Goal: Task Accomplishment & Management: Manage account settings

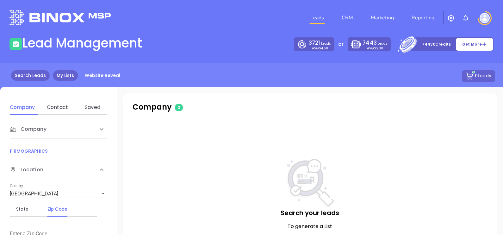
click at [68, 79] on link "My Lists" at bounding box center [65, 75] width 25 height 10
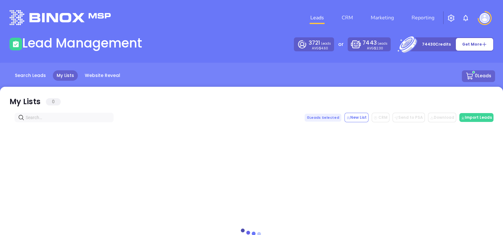
click at [31, 124] on div at bounding box center [251, 228] width 484 height 212
click at [36, 118] on input "text" at bounding box center [65, 117] width 79 height 7
paste input "[DOMAIN_NAME]"
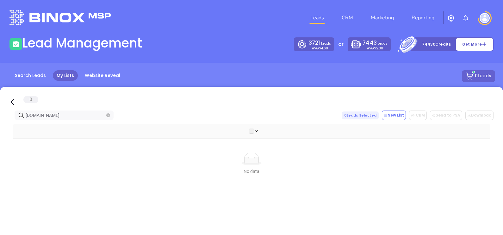
type input "[DOMAIN_NAME]"
click at [16, 77] on link "Search Leads" at bounding box center [30, 75] width 39 height 10
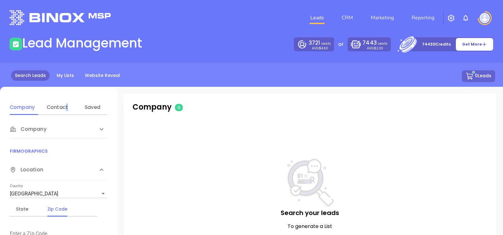
click at [66, 112] on div "Company Contact Saved" at bounding box center [57, 107] width 95 height 15
drag, startPoint x: 65, startPoint y: 112, endPoint x: 58, endPoint y: 109, distance: 7.2
click at [58, 109] on div "Contact" at bounding box center [57, 108] width 25 height 8
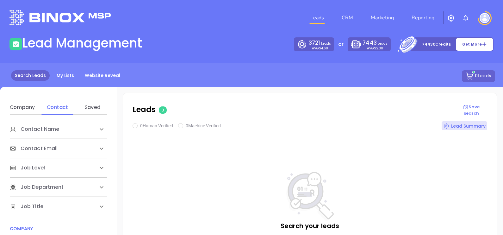
scroll to position [79, 0]
click at [51, 162] on div "Company" at bounding box center [58, 167] width 97 height 19
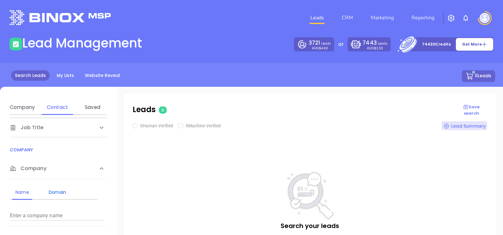
click at [60, 191] on div "Domain" at bounding box center [57, 192] width 25 height 8
click at [29, 222] on div "Name Domain Enter a company name Enter a company domain" at bounding box center [58, 202] width 97 height 47
click at [33, 217] on input "Enter a company name" at bounding box center [57, 216] width 95 height 10
paste input "[DOMAIN_NAME]"
type input "[DOMAIN_NAME]"
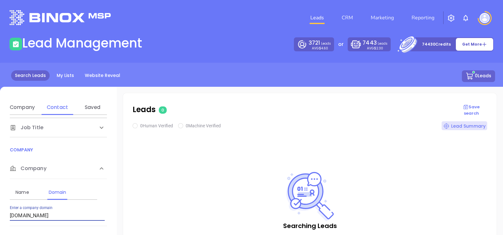
checkbox input "true"
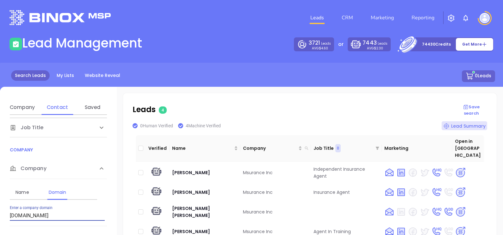
scroll to position [0, 0]
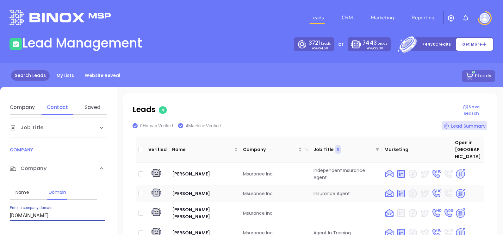
click at [459, 188] on img at bounding box center [460, 193] width 11 height 11
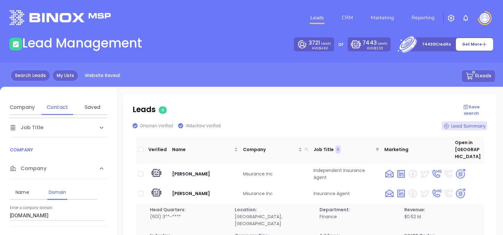
click at [75, 74] on link "My Lists" at bounding box center [65, 75] width 25 height 10
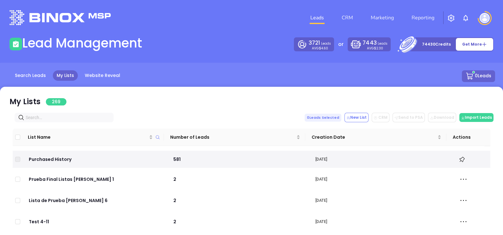
click at [55, 118] on input "text" at bounding box center [65, 117] width 79 height 7
paste input "pyroncoastal.com"
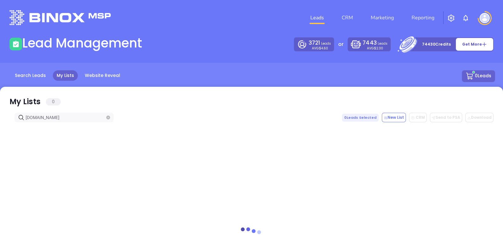
type input "pyroncoastal.com"
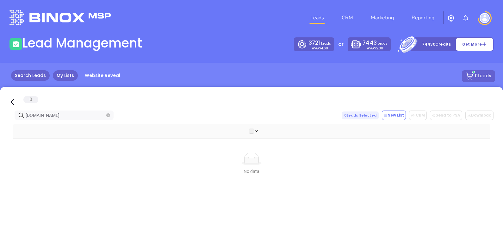
click at [32, 77] on link "Search Leads" at bounding box center [30, 75] width 39 height 10
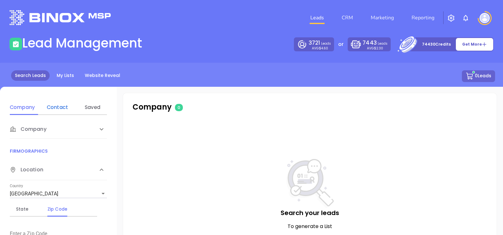
click at [66, 108] on div "Contact" at bounding box center [57, 108] width 25 height 8
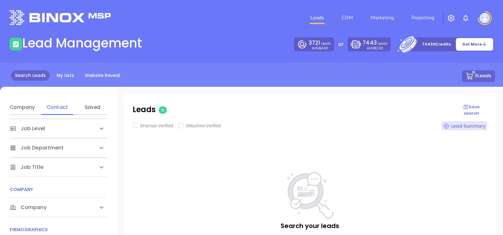
scroll to position [79, 0]
click at [48, 164] on div "Company" at bounding box center [52, 168] width 84 height 8
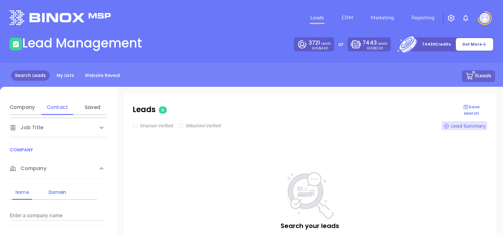
click at [56, 188] on div "Domain" at bounding box center [57, 192] width 25 height 8
click at [44, 209] on div "Enter a company domain" at bounding box center [57, 213] width 95 height 15
click at [41, 212] on input "Enter a company name" at bounding box center [57, 216] width 95 height 10
paste input "[DOMAIN_NAME]"
type input "[DOMAIN_NAME]"
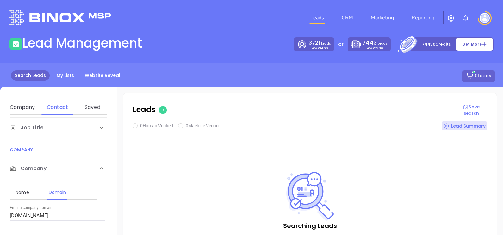
checkbox input "true"
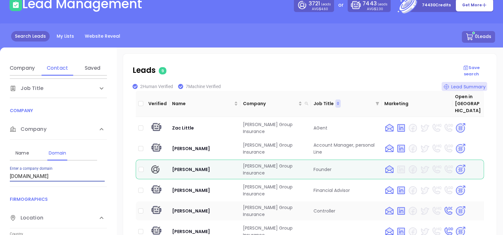
scroll to position [119, 0]
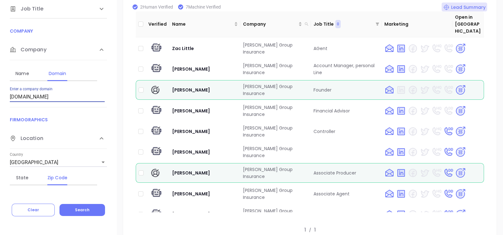
drag, startPoint x: 59, startPoint y: 96, endPoint x: 0, endPoint y: 110, distance: 60.5
click at [455, 85] on img at bounding box center [460, 90] width 11 height 11
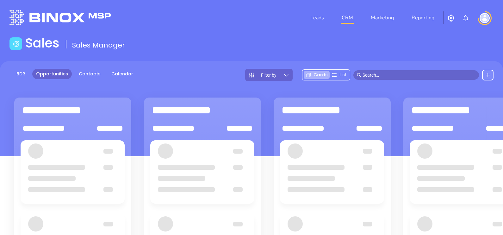
click at [86, 81] on div "BDR Opportunities Contacts Calendar" at bounding box center [73, 75] width 128 height 12
click at [87, 76] on link "Contacts" at bounding box center [89, 74] width 29 height 10
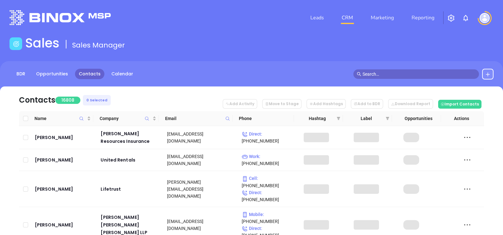
click at [227, 118] on icon at bounding box center [227, 118] width 5 height 5
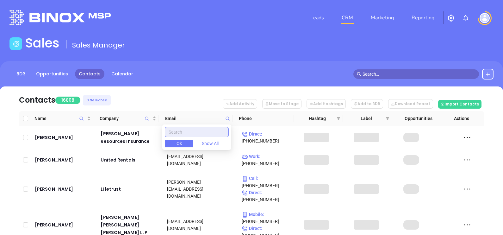
paste input "[DOMAIN_NAME]"
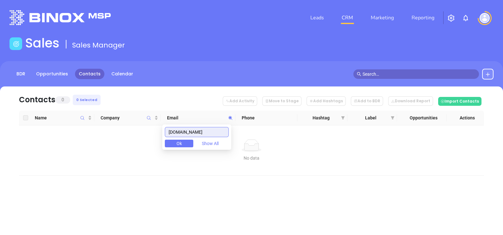
type input "[DOMAIN_NAME]"
drag, startPoint x: 204, startPoint y: 130, endPoint x: 149, endPoint y: 149, distance: 57.8
click at [149, 149] on body "Leads CRM Marketing Reporting Financial Leads Leads Sales Sales Manager BDR Opp…" at bounding box center [251, 117] width 503 height 235
paste input "[DOMAIN_NAME]"
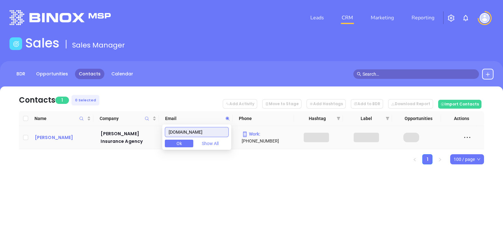
type input "[DOMAIN_NAME]"
click at [42, 140] on div "[PERSON_NAME]" at bounding box center [63, 138] width 57 height 8
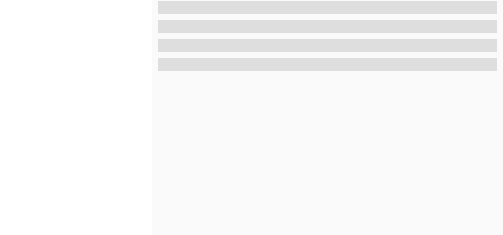
scroll to position [294, 0]
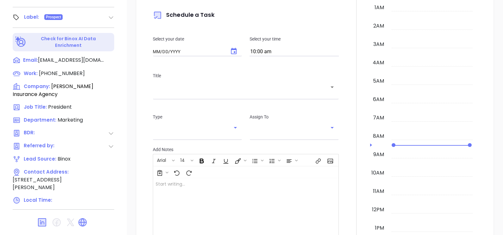
type input "[DATE]"
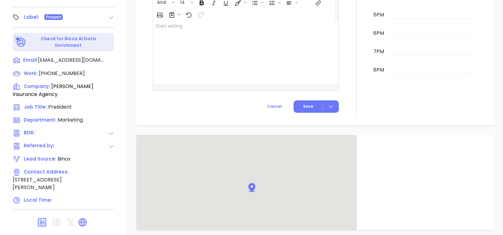
scroll to position [350, 0]
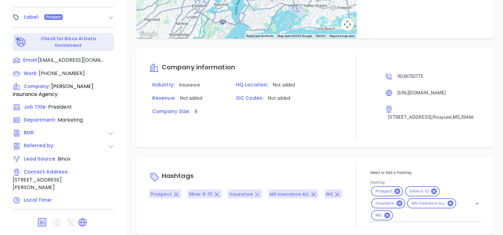
type input "[PERSON_NAME]"
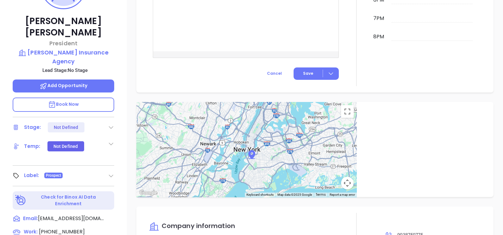
scroll to position [0, 0]
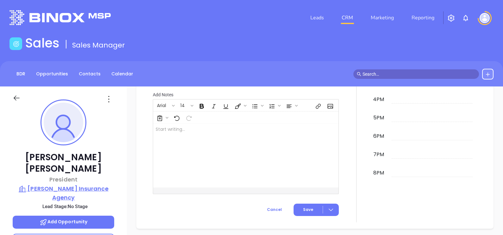
click at [76, 184] on p "[PERSON_NAME] Insurance Agency" at bounding box center [64, 192] width 102 height 17
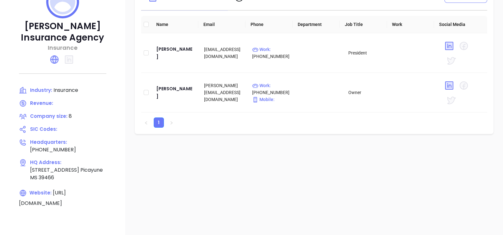
scroll to position [79, 0]
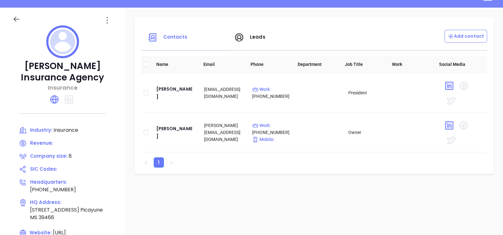
click at [111, 17] on icon at bounding box center [107, 20] width 10 height 10
click at [115, 29] on div "Edit" at bounding box center [135, 32] width 57 height 7
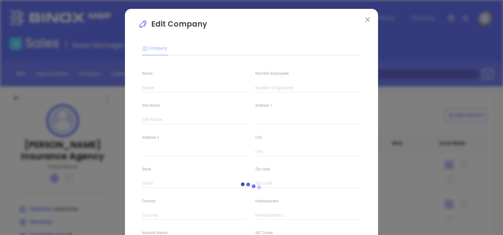
type input "[PERSON_NAME] Insurance Agency"
type input "8"
type input "[PHONE_NUMBER]"
type input "Insurance"
type input "[URL][DOMAIN_NAME]"
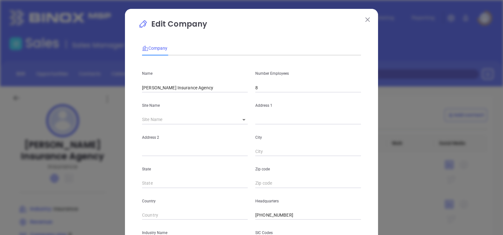
click at [272, 87] on input "8" at bounding box center [309, 87] width 106 height 9
type input "5"
click at [214, 127] on div "Address 2" at bounding box center [194, 140] width 113 height 32
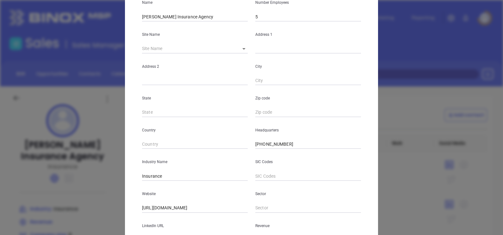
scroll to position [128, 0]
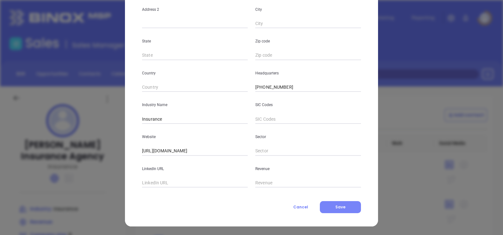
click at [324, 204] on button "Save" at bounding box center [340, 207] width 41 height 12
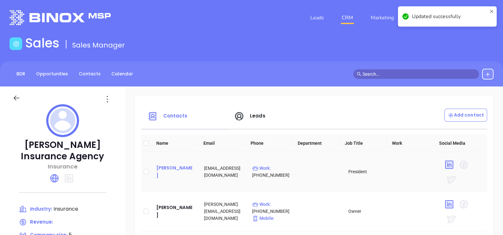
click at [175, 175] on div "[PERSON_NAME]" at bounding box center [175, 171] width 38 height 15
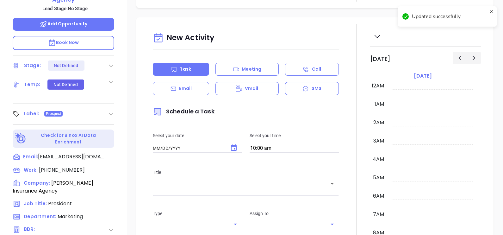
type input "[DATE]"
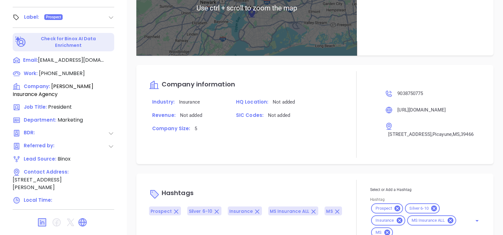
scroll to position [350, 0]
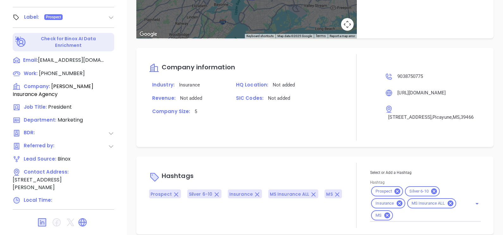
type input "[PERSON_NAME]"
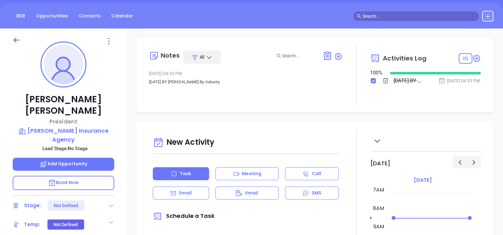
scroll to position [17, 0]
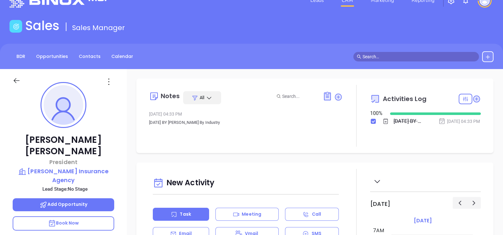
click at [319, 7] on nav "Leads CRM Marketing Reporting" at bounding box center [373, 0] width 142 height 23
click at [320, 4] on link "Leads" at bounding box center [317, 0] width 19 height 13
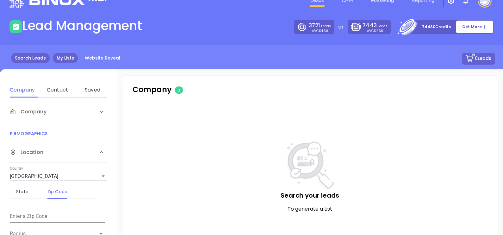
click at [75, 59] on link "My Lists" at bounding box center [65, 58] width 25 height 10
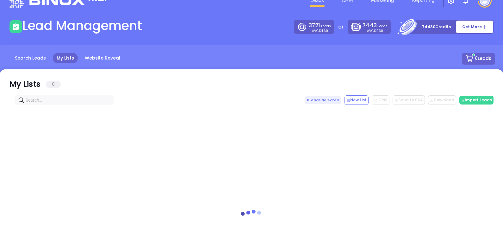
click at [76, 102] on input "text" at bounding box center [65, 100] width 79 height 7
paste input "[DOMAIN_NAME]"
type input "[DOMAIN_NAME]"
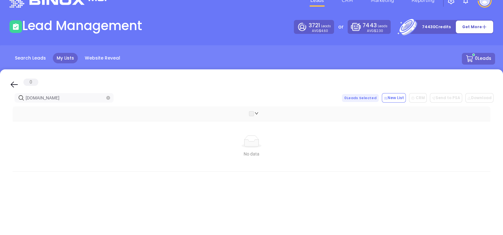
click at [108, 98] on icon "close-circle" at bounding box center [108, 98] width 4 height 4
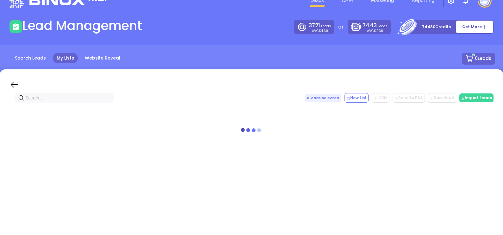
paste input "[DOMAIN_NAME]"
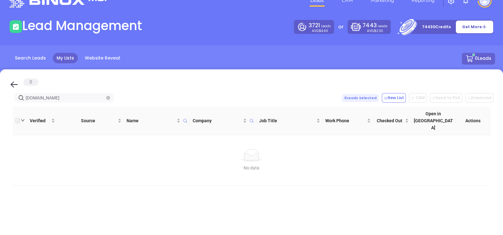
type input "[DOMAIN_NAME]"
click at [108, 95] on span at bounding box center [108, 97] width 4 height 7
click at [108, 96] on icon "close-circle" at bounding box center [108, 98] width 4 height 4
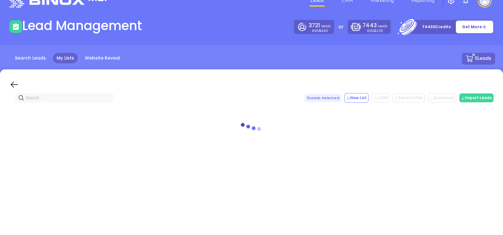
paste input "[DOMAIN_NAME]"
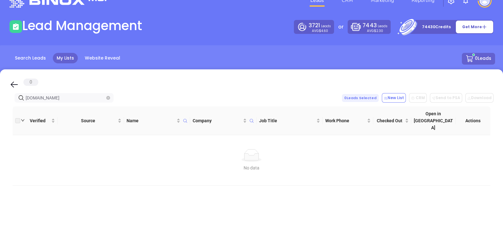
type input "[DOMAIN_NAME]"
click at [107, 98] on icon "close-circle" at bounding box center [108, 98] width 4 height 4
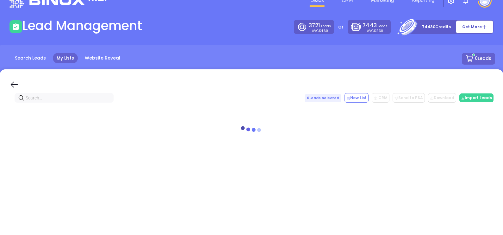
paste input "[DOMAIN_NAME]"
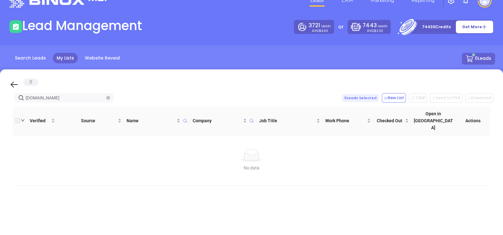
type input "[DOMAIN_NAME]"
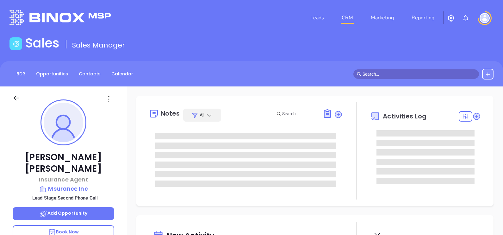
type input "[DATE]"
type input "[PERSON_NAME]"
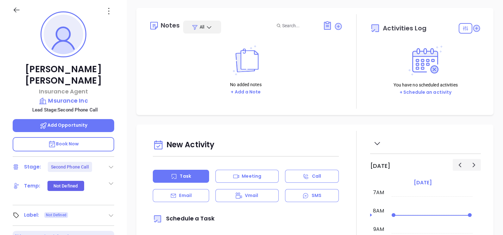
scroll to position [158, 0]
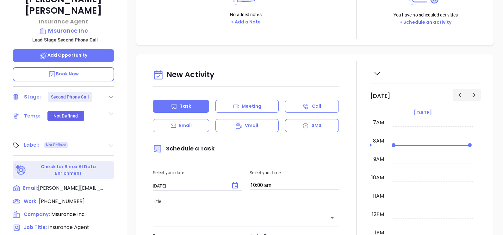
click at [112, 94] on icon at bounding box center [111, 97] width 6 height 6
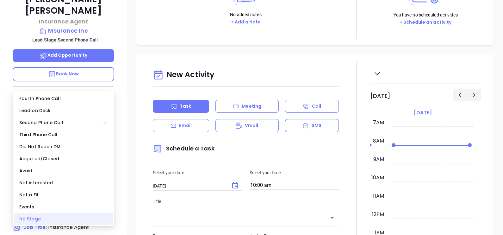
click at [38, 214] on div "No Stage" at bounding box center [63, 219] width 99 height 12
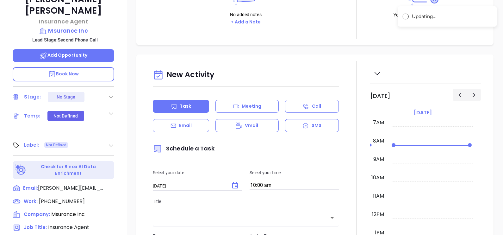
click at [109, 127] on div "Dawn Rankin Insurance Agent Msurance Inc Lead Stage: Second Phone Call Add Oppo…" at bounding box center [63, 75] width 127 height 294
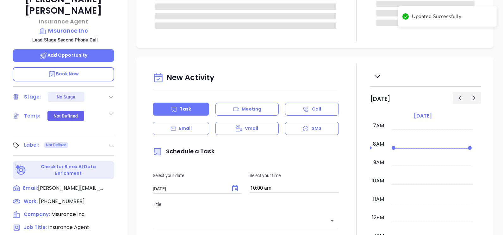
click at [109, 142] on icon at bounding box center [111, 145] width 6 height 6
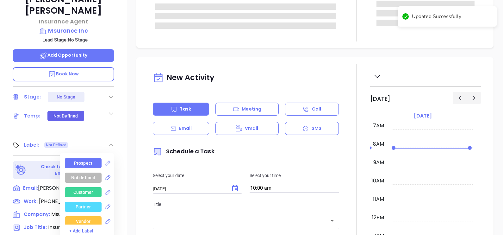
click at [86, 158] on div "Prospect" at bounding box center [83, 163] width 18 height 10
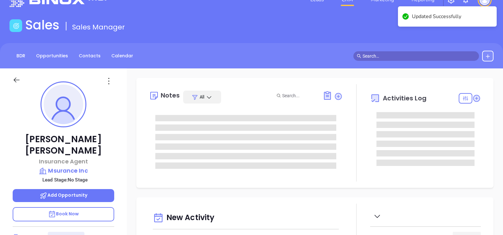
scroll to position [0, 0]
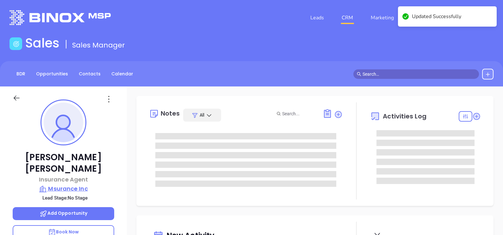
click at [62, 184] on p "Msurance Inc" at bounding box center [64, 188] width 102 height 9
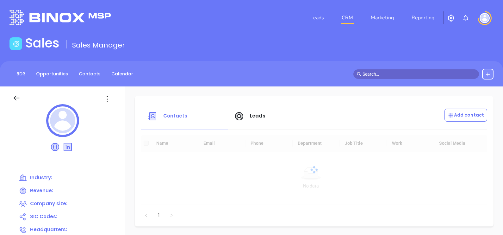
click at [107, 105] on div at bounding box center [63, 121] width 100 height 35
click at [107, 101] on icon at bounding box center [107, 99] width 1 height 6
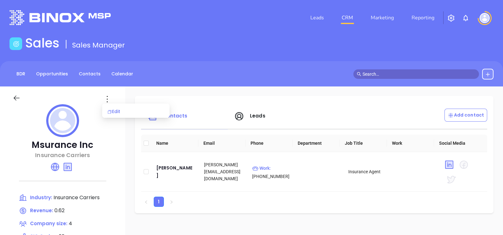
click at [120, 114] on div "Edit" at bounding box center [135, 111] width 57 height 7
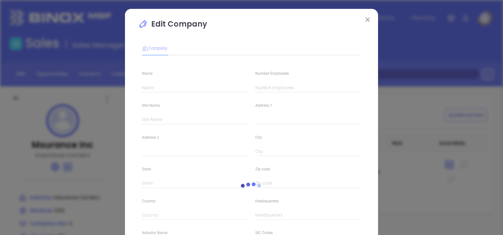
type input "Msurance Inc"
type input "4"
type input "Insurance Carriers"
type input "63"
type input "[DOMAIN_NAME]"
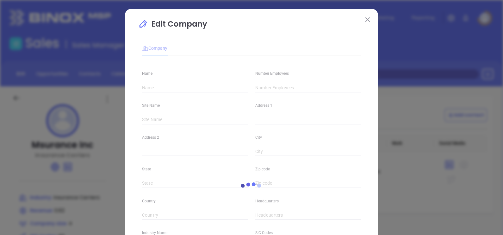
type input "Finance and Insurance"
type input "linkedin.com/company/msurance-inc"
type input "0.62"
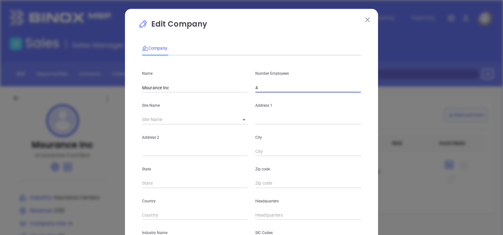
click at [263, 88] on input "4" at bounding box center [309, 87] width 106 height 9
type input "6"
drag, startPoint x: 221, startPoint y: 117, endPoint x: 218, endPoint y: 121, distance: 4.5
click at [221, 117] on input "text" at bounding box center [187, 119] width 91 height 9
click at [237, 114] on div "Site Name ​" at bounding box center [194, 108] width 113 height 32
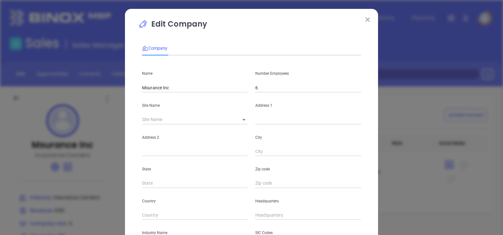
click at [239, 118] on body "Leads CRM Marketing Reporting Financial Leads Leads Sales Sales Manager BDR Opp…" at bounding box center [251, 117] width 503 height 235
click at [241, 123] on li "Canton" at bounding box center [261, 120] width 59 height 11
type input "Canton"
type input "160 E Peace St"
type input "Canton"
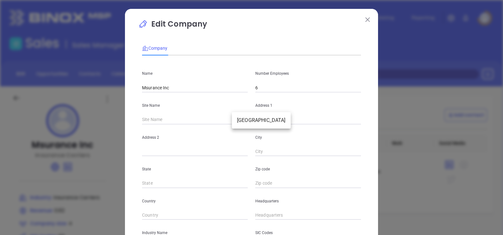
type input "MS"
type input "39046-4520"
type input "US"
type input "127328"
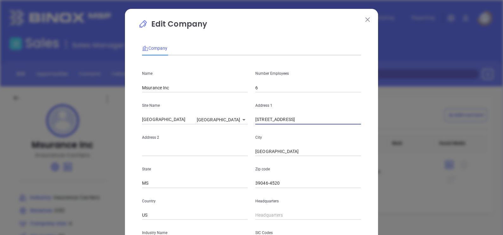
drag, startPoint x: 290, startPoint y: 119, endPoint x: 222, endPoint y: 151, distance: 75.1
click at [222, 151] on div "Name Msurance Inc Number Employees 6 Site Name Canton Canton 127328 Address 1 1…" at bounding box center [251, 187] width 219 height 255
paste input "160 East Peace Street Canton, MS 39046"
type input "160 East Peace Street Canton, MS 39046"
click at [292, 182] on input "39046-4520" at bounding box center [309, 183] width 106 height 9
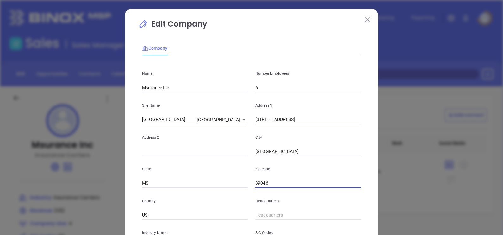
type input "39046"
drag, startPoint x: 299, startPoint y: 122, endPoint x: 359, endPoint y: 124, distance: 60.8
click at [359, 124] on div "Name Msurance Inc Number Employees 6 Site Name Canton Canton 127328 Address 1 1…" at bounding box center [251, 187] width 219 height 255
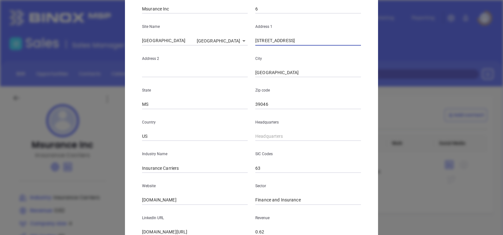
type input "160 East Peace Street"
type input "( ) -"
click at [269, 138] on input "( ) -" at bounding box center [309, 136] width 106 height 9
paste input "160) 139-1327"
drag, startPoint x: 287, startPoint y: 139, endPoint x: 180, endPoint y: 176, distance: 113.3
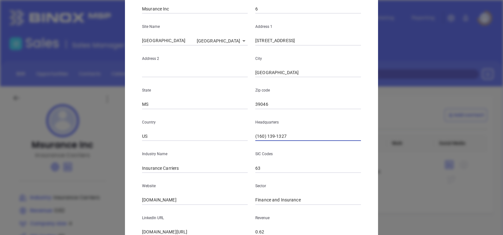
click at [183, 173] on div "Name Msurance Inc Number Employees 6 Site Name Canton Canton 127328 Address 1 1…" at bounding box center [251, 109] width 219 height 255
type input "( ) -"
type input "(601) 391-3271"
drag, startPoint x: 184, startPoint y: 171, endPoint x: 157, endPoint y: 184, distance: 29.2
click at [157, 184] on div "Name Msurance Inc Number Employees 6 Site Name Canton Canton 127328 Address 1 1…" at bounding box center [251, 109] width 219 height 255
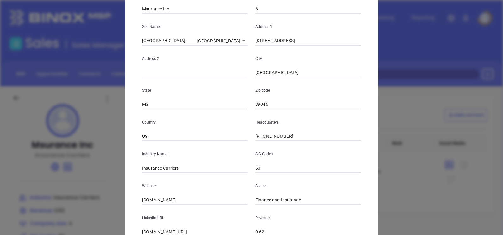
click at [162, 174] on div "Website msurance.org" at bounding box center [194, 189] width 113 height 32
drag, startPoint x: 160, startPoint y: 170, endPoint x: 201, endPoint y: 164, distance: 41.2
click at [201, 164] on input "Insurance Carriers" at bounding box center [195, 167] width 106 height 9
type input "Insurance"
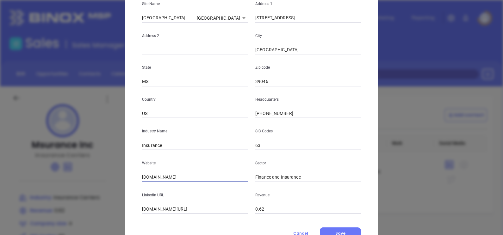
drag, startPoint x: 185, startPoint y: 197, endPoint x: 81, endPoint y: 232, distance: 109.7
click at [84, 233] on div "Edit Company Company Name Msurance Inc Number Employees 6 Site Name Canton Cant…" at bounding box center [251, 117] width 503 height 235
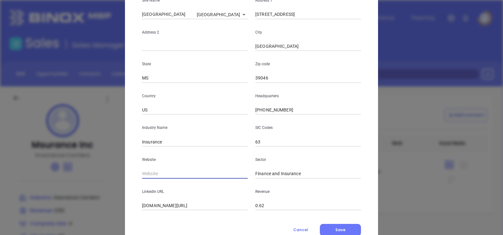
paste input "https://msurance.org/"
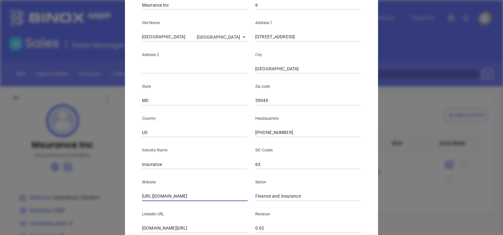
scroll to position [128, 0]
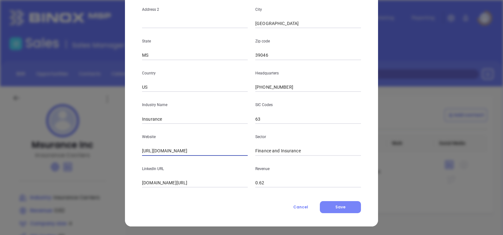
type input "https://msurance.org/"
click at [330, 202] on button "Save" at bounding box center [340, 207] width 41 height 12
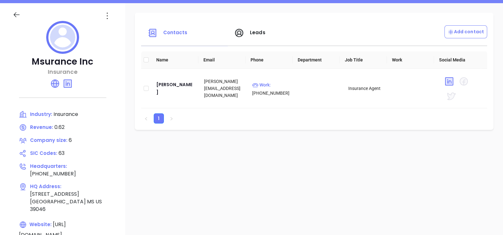
scroll to position [0, 0]
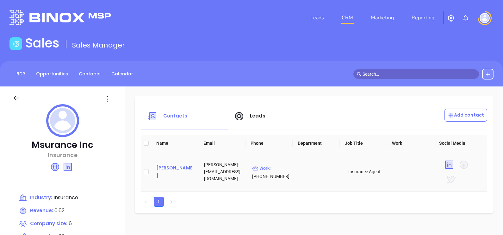
click at [166, 167] on td "Dawn Rankin" at bounding box center [175, 172] width 48 height 40
click at [159, 169] on div "Dawn Rankin" at bounding box center [175, 171] width 38 height 15
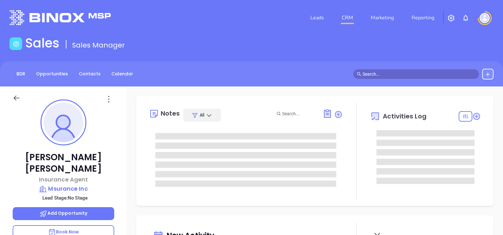
type input "[DATE]"
click at [110, 98] on icon at bounding box center [109, 99] width 10 height 10
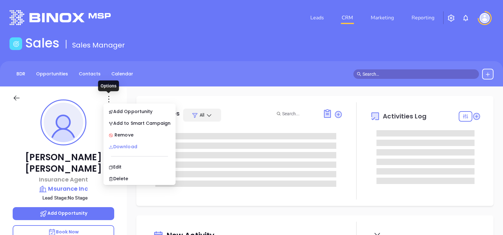
type input "[PERSON_NAME]"
click at [120, 165] on div "Edit" at bounding box center [140, 166] width 62 height 7
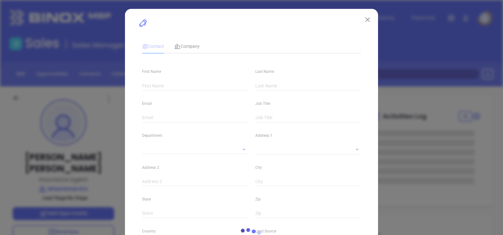
type input "Dawn"
type input "Rankin"
type input "dawn@msurance.org"
type input "Insurance Agent"
type input "1"
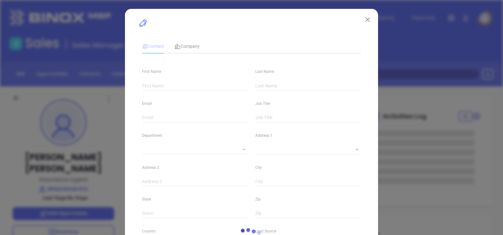
type input "linkedin.com/in/dawn-rankin-960849164"
type input "Marketing"
type input "Website Reveal"
type input "undefined undefined"
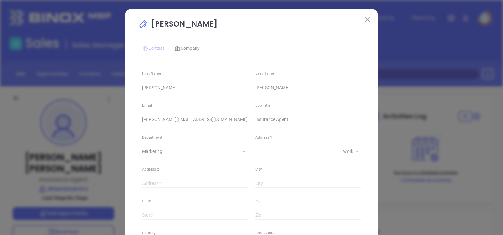
type input "(601) 391-3271"
type input "1"
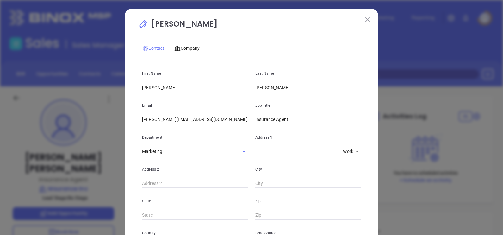
drag, startPoint x: 174, startPoint y: 87, endPoint x: 81, endPoint y: 139, distance: 106.8
click at [81, 139] on div "Dawn Rankin Contact Company First Name Dawn Last Name Rankin Email dawn@msuranc…" at bounding box center [251, 117] width 503 height 235
paste input "Charlie McLean"
drag, startPoint x: 157, startPoint y: 89, endPoint x: 166, endPoint y: 92, distance: 9.5
click at [166, 92] on input "Charlie McLean" at bounding box center [195, 87] width 106 height 9
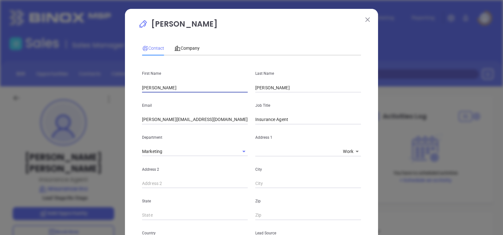
drag, startPoint x: 155, startPoint y: 90, endPoint x: 215, endPoint y: 87, distance: 59.9
click at [193, 89] on input "Charlie McLean" at bounding box center [195, 87] width 106 height 9
type input "Charlie"
drag, startPoint x: 279, startPoint y: 85, endPoint x: 218, endPoint y: 107, distance: 64.4
click at [218, 107] on div "First Name Charlie Last Name Rankin Email dawn@msurance.org Job Title Insurance…" at bounding box center [251, 237] width 219 height 354
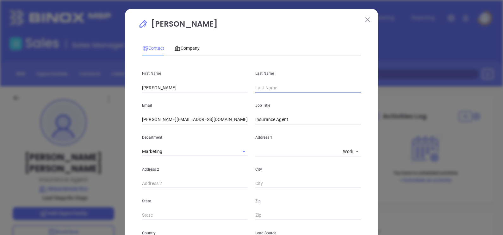
paste input "McLean"
type input "McLean"
drag, startPoint x: 149, startPoint y: 121, endPoint x: 125, endPoint y: 133, distance: 27.3
click at [125, 133] on div "Dawn Rankin Contact Company First Name Charlie Last Name McLean Email dawn@msur…" at bounding box center [251, 231] width 253 height 444
type input "charlie@msurance.org"
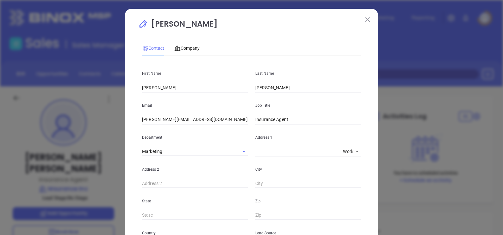
click at [300, 114] on div "Job Title Insurance Agent" at bounding box center [308, 108] width 113 height 32
drag, startPoint x: 294, startPoint y: 119, endPoint x: 240, endPoint y: 133, distance: 55.9
click at [240, 133] on div "First Name Charlie Last Name McLean Email charlie@msurance.org Job Title Insura…" at bounding box center [251, 237] width 219 height 354
paste input "Msurance Inc logo Thought Leader"
drag, startPoint x: 291, startPoint y: 122, endPoint x: 220, endPoint y: 150, distance: 76.6
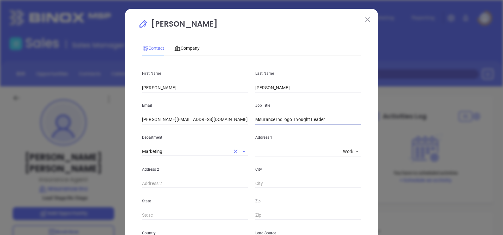
click at [220, 150] on div "First Name Charlie Last Name McLean Email charlie@msurance.org Job Title Msuran…" at bounding box center [251, 237] width 219 height 354
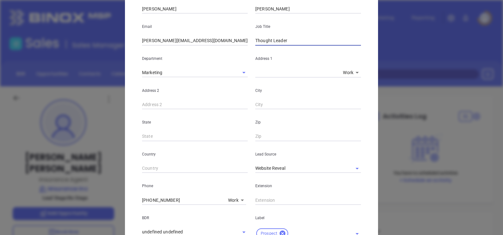
scroll to position [79, 0]
type input "Thought Leader"
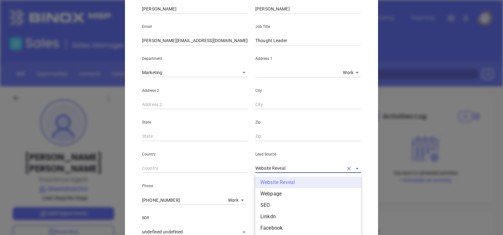
drag, startPoint x: 288, startPoint y: 169, endPoint x: 207, endPoint y: 190, distance: 83.2
click at [207, 189] on div "First Name Charlie Last Name McLean Email charlie@msurance.org Job Title Though…" at bounding box center [251, 159] width 219 height 354
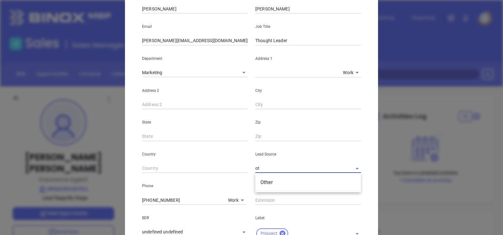
click at [278, 185] on li "Other" at bounding box center [309, 182] width 106 height 11
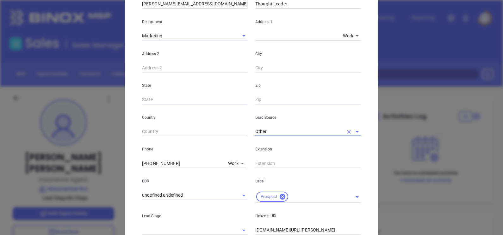
scroll to position [158, 0]
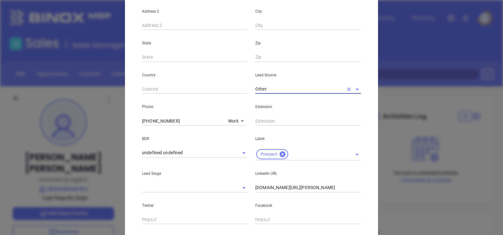
type input "Other"
drag, startPoint x: 336, startPoint y: 186, endPoint x: 223, endPoint y: 221, distance: 117.9
click at [224, 221] on div "First Name Charlie Last Name McLean Email charlie@msurance.org Job Title Though…" at bounding box center [251, 79] width 219 height 354
paste input "linkedin.com/in/charlie-mclean-cic-28173761"
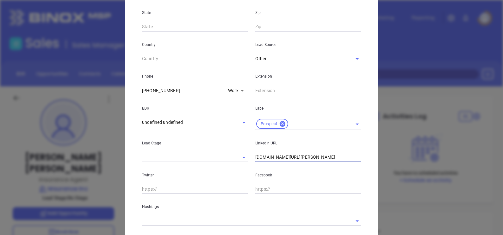
scroll to position [227, 0]
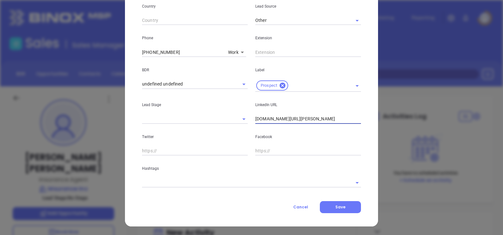
type input "www.linkedin.com/in/charlie-mclean-cic-28173761"
drag, startPoint x: 201, startPoint y: 176, endPoint x: 198, endPoint y: 179, distance: 4.5
click at [199, 176] on div "Hashtags" at bounding box center [251, 171] width 227 height 32
click at [196, 180] on input "text" at bounding box center [242, 182] width 201 height 9
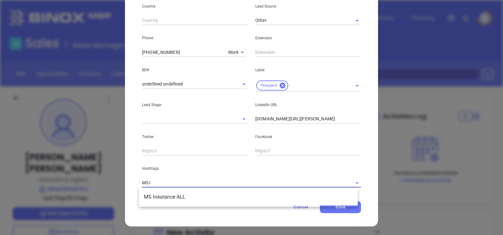
type input "MS IN"
click at [176, 198] on li "MS Insurance ALL" at bounding box center [248, 196] width 219 height 11
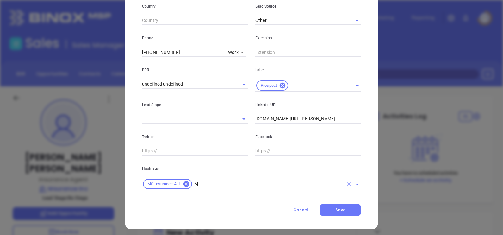
type input "MS"
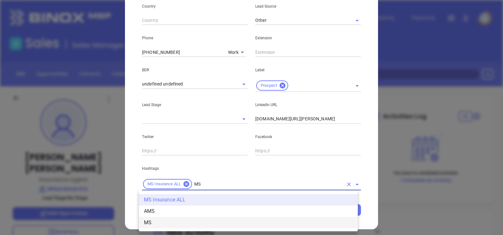
click at [154, 225] on li "MS" at bounding box center [248, 222] width 219 height 11
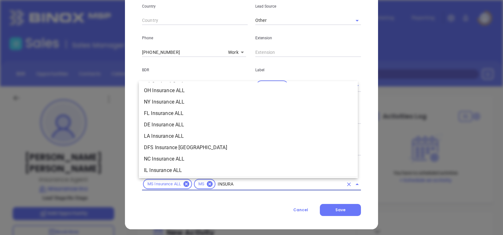
scroll to position [240, 0]
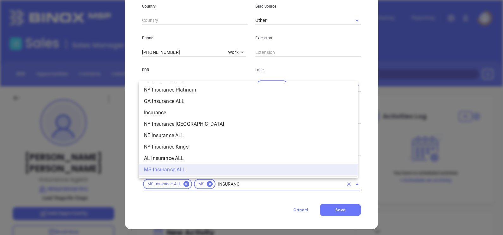
type input "INSURANCE"
click at [159, 111] on li "Insurance" at bounding box center [248, 112] width 219 height 11
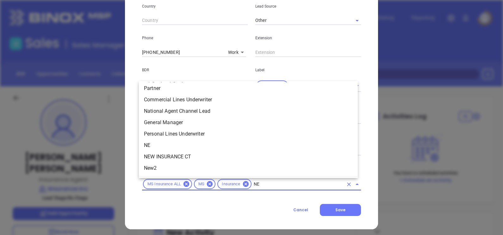
scroll to position [0, 0]
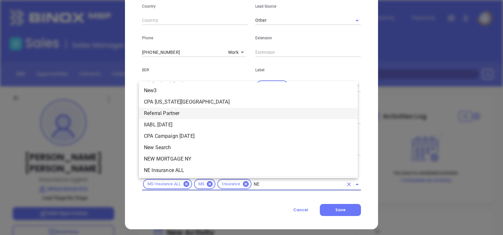
type input "NEW"
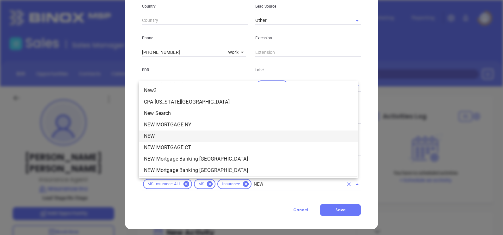
click at [152, 134] on li "NEW" at bounding box center [248, 135] width 219 height 11
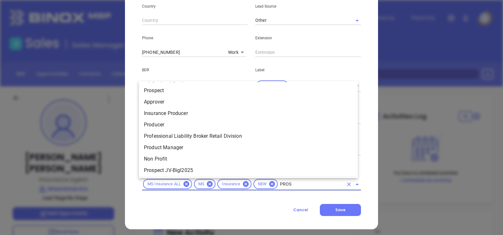
type input "PROSP"
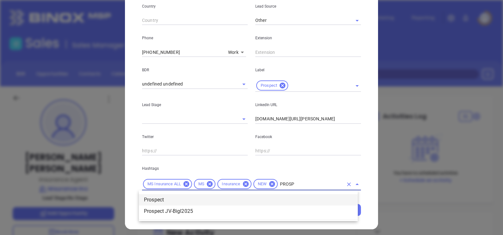
click at [157, 199] on li "Prospect" at bounding box center [248, 199] width 219 height 11
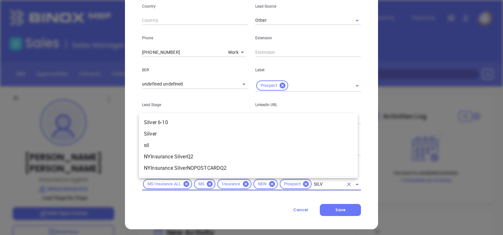
type input "SILVE"
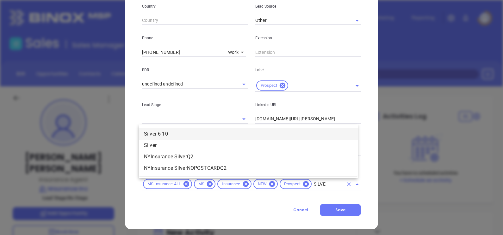
click at [172, 133] on li "Silver 6-10" at bounding box center [248, 133] width 219 height 11
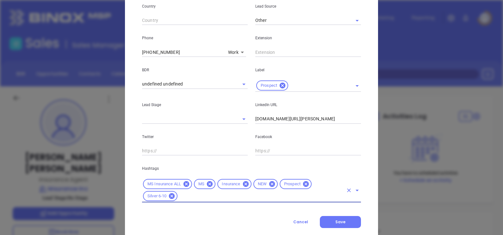
click at [330, 215] on div "Contact Company First Name Charlie Last Name McLean Email charlie@msurance.org …" at bounding box center [251, 19] width 219 height 417
click at [334, 227] on button "Save" at bounding box center [340, 222] width 41 height 12
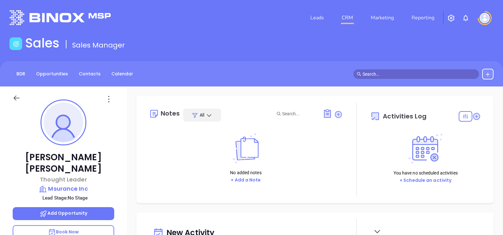
click at [334, 109] on div at bounding box center [309, 114] width 68 height 10
drag, startPoint x: 332, startPoint y: 115, endPoint x: 322, endPoint y: 122, distance: 12.5
click at [334, 115] on icon at bounding box center [338, 114] width 9 height 9
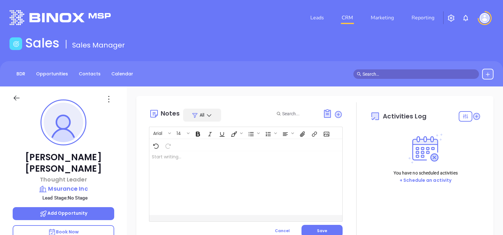
click at [184, 185] on div at bounding box center [239, 183] width 180 height 64
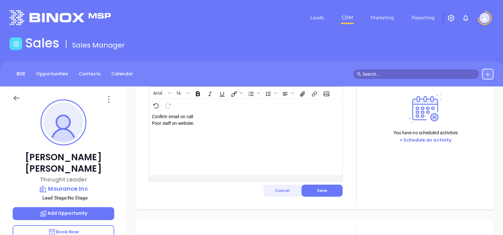
scroll to position [79, 0]
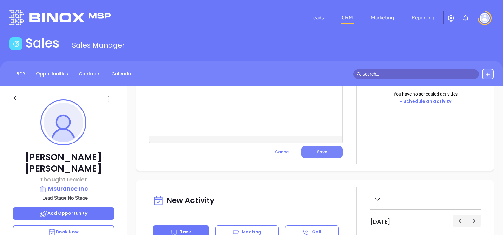
click at [317, 153] on span "Save" at bounding box center [322, 151] width 10 height 5
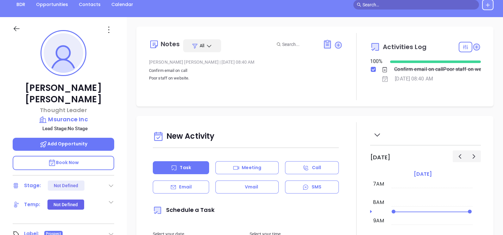
scroll to position [0, 0]
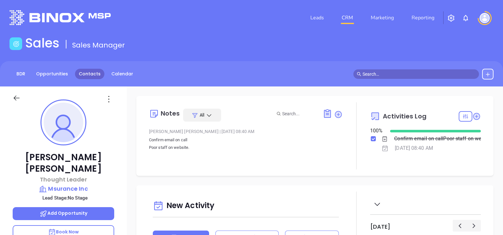
click at [97, 70] on link "Contacts" at bounding box center [89, 74] width 29 height 10
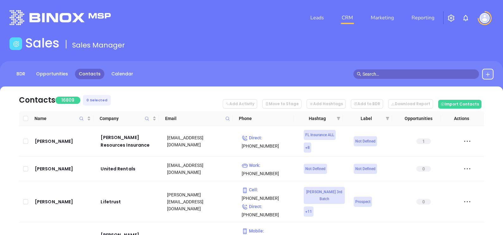
click at [227, 115] on span at bounding box center [227, 118] width 7 height 9
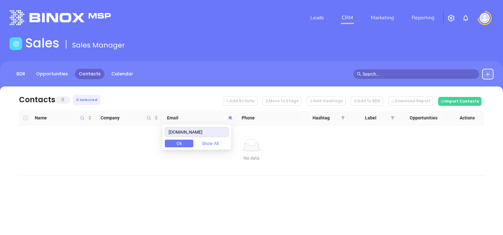
type input "[DOMAIN_NAME]"
drag, startPoint x: 222, startPoint y: 127, endPoint x: 162, endPoint y: 141, distance: 61.4
click at [162, 141] on body "Leads CRM Marketing Reporting Financial Leads Leads Sales Sales Manager BDR Opp…" at bounding box center [251, 117] width 503 height 235
paste input "[DOMAIN_NAME]"
type input "[DOMAIN_NAME]"
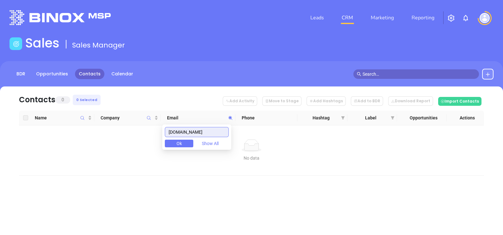
drag, startPoint x: 220, startPoint y: 132, endPoint x: 154, endPoint y: 154, distance: 69.2
click at [156, 153] on body "Leads CRM Marketing Reporting Financial Leads Leads Sales Sales Manager BDR Opp…" at bounding box center [251, 117] width 503 height 235
paste input "[DOMAIN_NAME]"
type input "[DOMAIN_NAME]"
drag, startPoint x: 170, startPoint y: 133, endPoint x: 287, endPoint y: 152, distance: 117.8
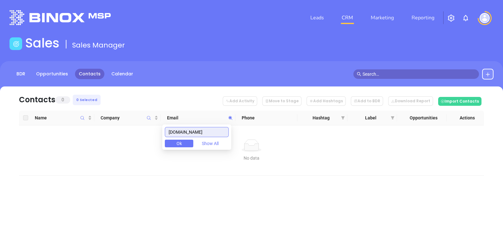
click at [286, 152] on body "Leads CRM Marketing Reporting Financial Leads Leads Sales Sales Manager BDR Opp…" at bounding box center [251, 117] width 503 height 235
paste input "[DOMAIN_NAME]"
type input "[DOMAIN_NAME]"
drag, startPoint x: 221, startPoint y: 131, endPoint x: 137, endPoint y: 149, distance: 85.4
click at [138, 149] on body "Leads CRM Marketing Reporting Financial Leads Leads Sales Sales Manager BDR Opp…" at bounding box center [251, 117] width 503 height 235
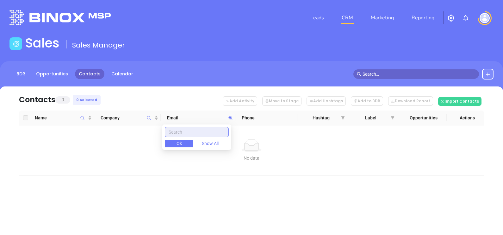
paste input "carl@pyroncoastal.com"
drag, startPoint x: 184, startPoint y: 131, endPoint x: 155, endPoint y: 144, distance: 30.9
click at [157, 143] on body "Leads CRM Marketing Reporting Financial Leads Leads Sales Sales Manager BDR Opp…" at bounding box center [251, 117] width 503 height 235
drag, startPoint x: 211, startPoint y: 130, endPoint x: 155, endPoint y: 146, distance: 57.9
click at [156, 146] on body "Leads CRM Marketing Reporting Financial Leads Leads Sales Sales Manager BDR Opp…" at bounding box center [251, 117] width 503 height 235
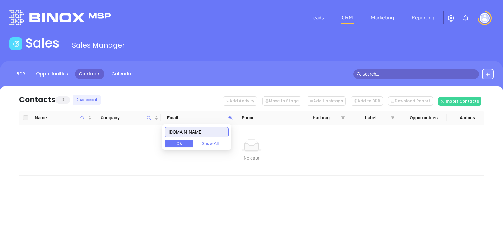
type input "pyroncoastal.com"
paste input "[DOMAIN_NAME]"
type input "[DOMAIN_NAME]"
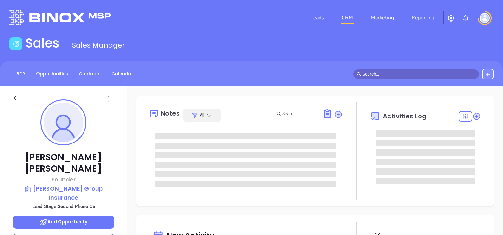
type input "[DATE]"
type input "[PERSON_NAME]"
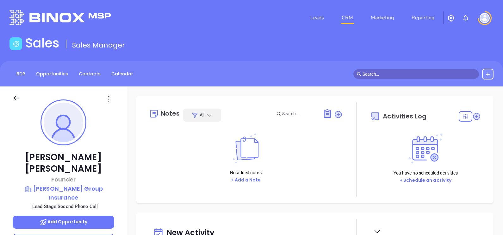
scroll to position [158, 0]
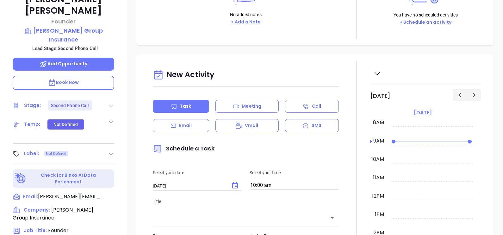
click at [115, 81] on div "Doug Pyron Founder Pyron Group Insurance Lead Stage: Second Phone Call Add Oppo…" at bounding box center [63, 75] width 127 height 294
click at [111, 102] on icon at bounding box center [111, 105] width 6 height 6
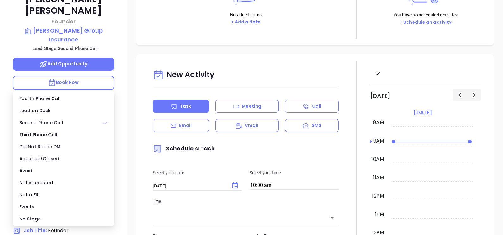
drag, startPoint x: 39, startPoint y: 218, endPoint x: 66, endPoint y: 222, distance: 27.2
click at [39, 218] on div "No Stage" at bounding box center [63, 219] width 99 height 12
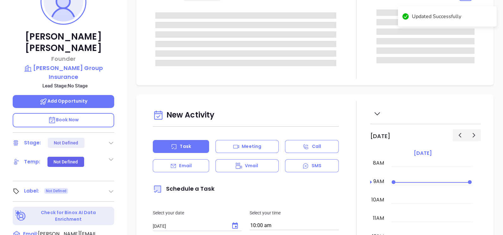
scroll to position [39, 0]
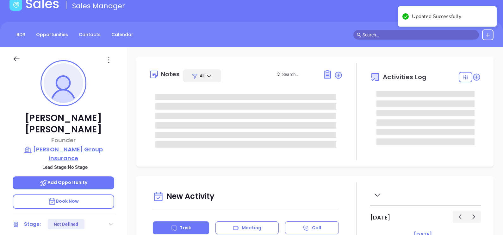
click at [59, 145] on p "[PERSON_NAME] Group Insurance" at bounding box center [64, 153] width 102 height 17
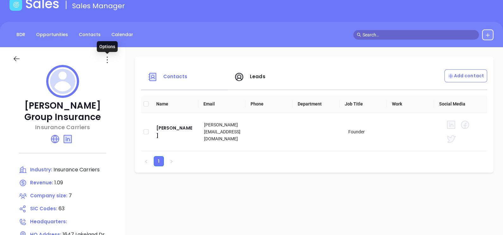
click at [108, 61] on icon at bounding box center [107, 60] width 10 height 10
click at [119, 78] on li "Edit" at bounding box center [136, 72] width 65 height 13
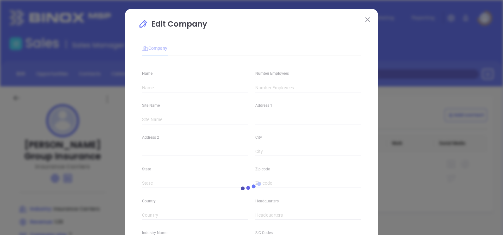
type input "[PERSON_NAME] Group Insurance"
type input "7"
type input "Insurance Carriers"
type input "63"
type input "[DOMAIN_NAME]"
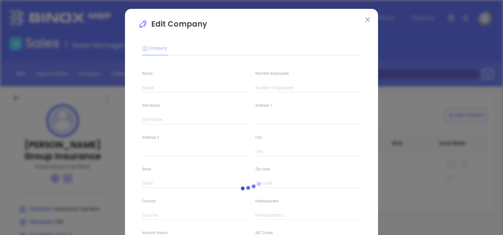
type input "Finance and Insurance"
type input "linkedin.com/company/pyron-group-insurance"
type input "1.09"
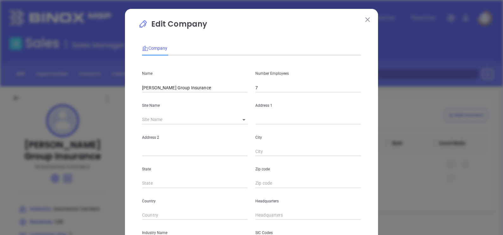
click at [299, 83] on div "Number Employees 7" at bounding box center [308, 76] width 113 height 32
click at [294, 90] on input "7" at bounding box center [309, 87] width 106 height 9
type input "30"
click at [242, 123] on body "Leads CRM Marketing Reporting Financial Leads Leads Sales Sales Manager BDR Opp…" at bounding box center [251, 117] width 503 height 235
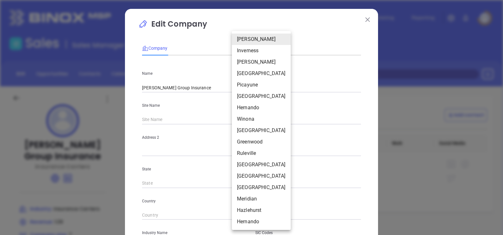
click at [243, 123] on li "Winona" at bounding box center [261, 118] width 59 height 11
type input "Winona"
type input "217 Summit St"
type input "Winona"
type input "MS"
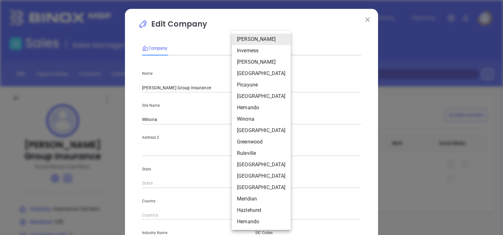
type input "38967-2234"
type input "US"
type input "127337"
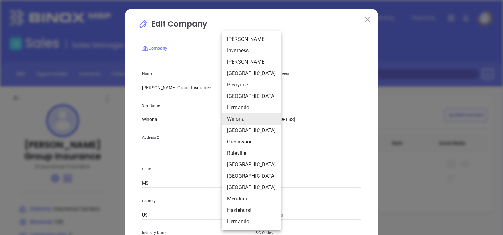
click at [239, 120] on body "Leads CRM Marketing Reporting Financial Leads Leads Sales Sales Manager BDR Opp…" at bounding box center [251, 117] width 503 height 235
click at [223, 64] on li "Magee" at bounding box center [251, 61] width 59 height 11
type input "Magee"
type input "800 4th St SW"
type input "Magee"
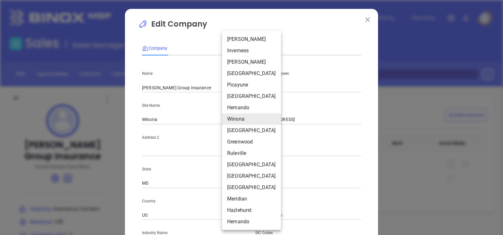
type input "39111-3952"
type input "127332"
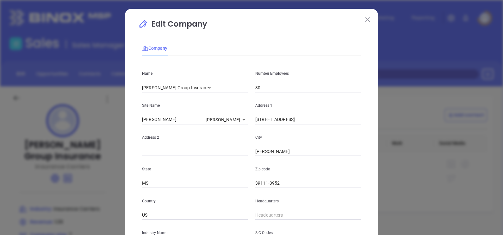
click at [367, 25] on div "Edit Company Company Name Pyron Group Insurance Number Employees 30 Site Name M…" at bounding box center [251, 181] width 253 height 345
click at [368, 19] on button at bounding box center [368, 19] width 8 height 8
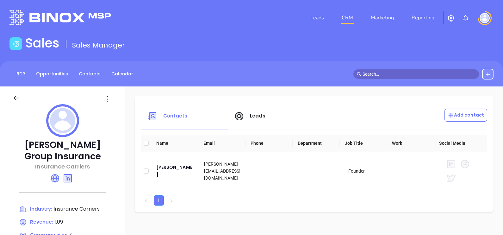
click at [111, 99] on icon at bounding box center [107, 99] width 10 height 10
click at [136, 108] on li "Edit" at bounding box center [136, 111] width 65 height 13
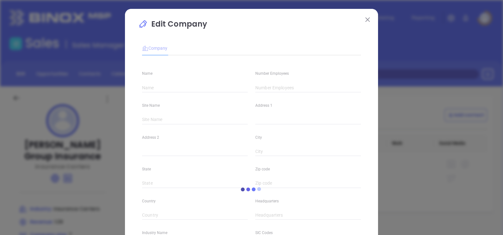
type input "[PERSON_NAME] Group Insurance"
type input "7"
type input "Insurance Carriers"
type input "63"
type input "[DOMAIN_NAME]"
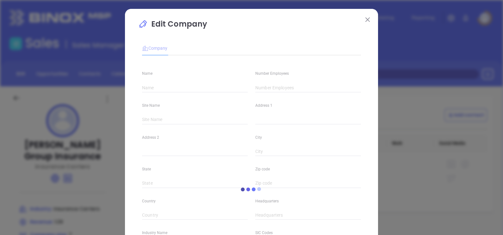
type input "Finance and Insurance"
type input "linkedin.com/company/pyron-group-insurance"
type input "1.09"
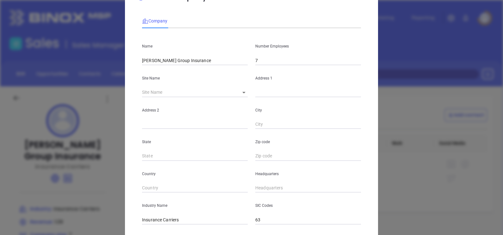
scroll to position [39, 0]
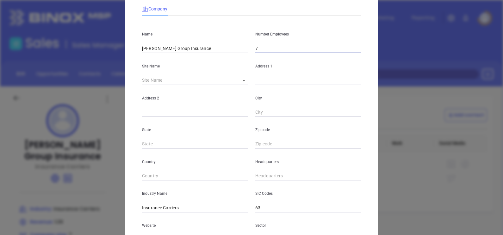
click at [263, 46] on input "7" at bounding box center [309, 48] width 106 height 9
type input "30"
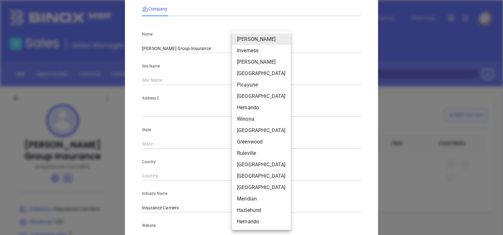
click at [239, 78] on body "Leads CRM Marketing Reporting Financial Leads Leads Sales Sales Manager BDR Opp…" at bounding box center [251, 117] width 503 height 235
click at [243, 83] on li "Picayune" at bounding box center [261, 84] width 59 height 11
type input "Picayune"
type input "108 US-11"
type input "Picayune"
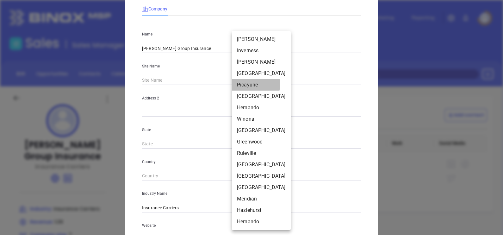
type input "MS"
type input "39466"
type input "US"
type input "127334"
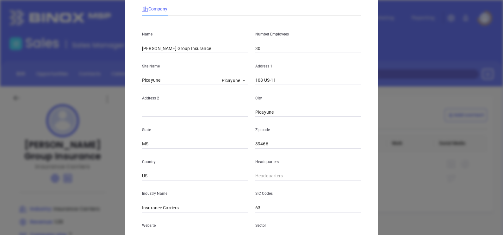
click at [233, 77] on body "Leads CRM Marketing Reporting Financial Leads Leads Sales Sales Manager BDR Opp…" at bounding box center [251, 117] width 503 height 235
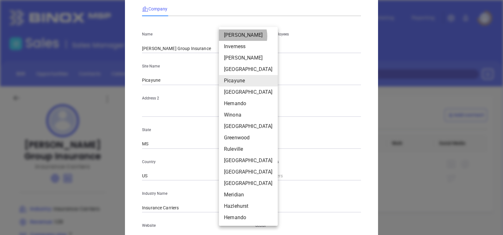
click at [239, 36] on li "Jackson" at bounding box center [248, 34] width 59 height 11
type input "Jackson"
type input "1647 Lakeland Dr"
type input "Jackson"
type input "39216-4804"
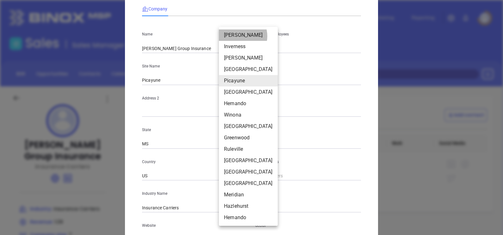
type input "127330"
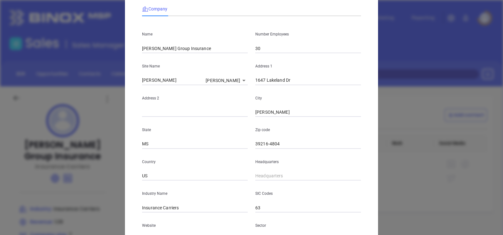
drag, startPoint x: 294, startPoint y: 85, endPoint x: 229, endPoint y: 98, distance: 66.8
click at [229, 98] on div "Address 2 City Jackson" at bounding box center [251, 101] width 227 height 32
drag, startPoint x: 229, startPoint y: 98, endPoint x: 247, endPoint y: 86, distance: 21.7
click at [247, 85] on div "Name Pyron Group Insurance Number Employees 30 Site Name Jackson Jackson 127330…" at bounding box center [251, 148] width 219 height 255
paste input "1647 Lakeland Dr, Jackson, MS 39216, Estados Unidos"
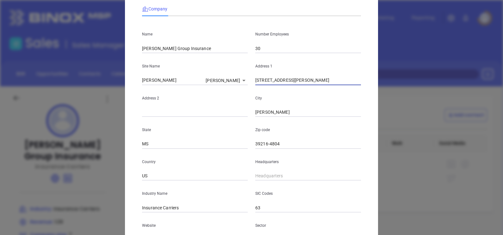
scroll to position [0, 4]
type input "1647 Lakeland Dr, Jackson, MS 39216, Estados Unidos"
click at [283, 138] on div "Zip code 39216-4804" at bounding box center [308, 133] width 113 height 32
click at [284, 141] on input "39216-4804" at bounding box center [309, 143] width 106 height 9
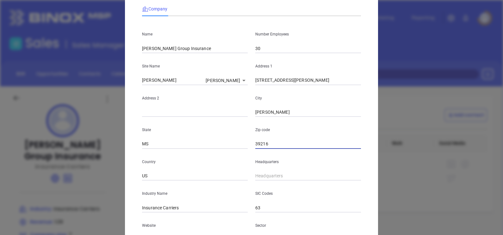
type input "39216"
drag, startPoint x: 308, startPoint y: 82, endPoint x: 403, endPoint y: 98, distance: 97.1
click at [403, 98] on div "Edit Company Company Name Pyron Group Insurance Number Employees 30 Site Name J…" at bounding box center [251, 117] width 503 height 235
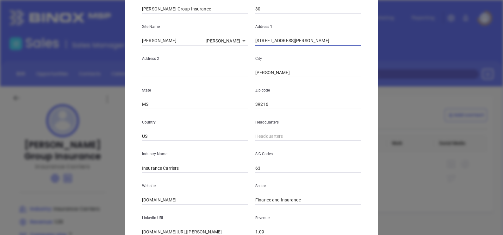
type input "1647 Lakeland Dr, Jackson"
type input "( ) -"
click at [277, 135] on input "( ) -" at bounding box center [309, 136] width 106 height 9
paste input "601) 362-9004"
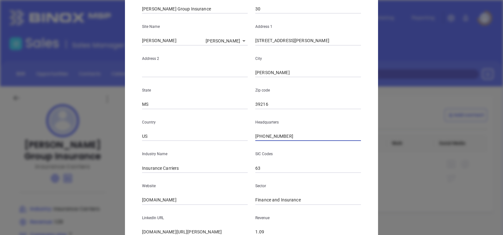
type input "[PHONE_NUMBER]"
drag, startPoint x: 189, startPoint y: 167, endPoint x: 158, endPoint y: 185, distance: 36.3
click at [158, 185] on div "Name Pyron Group Insurance Number Employees 30 Site Name Jackson Jackson 127330…" at bounding box center [251, 109] width 219 height 255
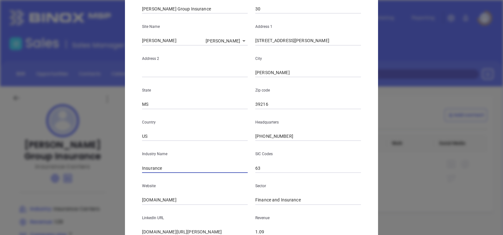
type input "Insurance"
drag, startPoint x: 187, startPoint y: 203, endPoint x: 85, endPoint y: 222, distance: 103.6
click at [85, 222] on div "Edit Company Company Name Pyron Group Insurance Number Employees 30 Site Name J…" at bounding box center [251, 117] width 503 height 235
paste input "https://pyrongroup.com/"
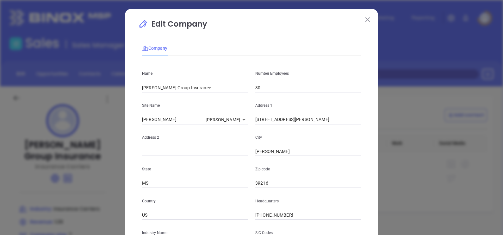
scroll to position [128, 0]
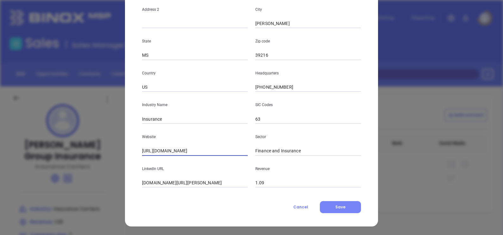
type input "https://pyrongroup.com/"
click at [329, 207] on button "Save" at bounding box center [340, 207] width 41 height 12
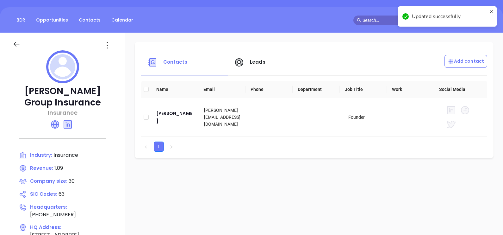
scroll to position [119, 0]
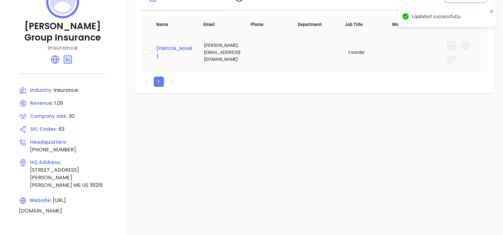
click at [167, 52] on div "[PERSON_NAME]" at bounding box center [175, 52] width 38 height 15
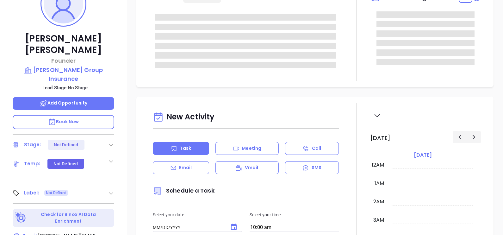
type input "[DATE]"
type input "[PERSON_NAME]"
click at [114, 174] on div "Doug Pyron Founder Pyron Group Insurance Lead Stage: No Stage Add Opportunity B…" at bounding box center [63, 115] width 127 height 294
click at [113, 190] on icon at bounding box center [111, 193] width 6 height 6
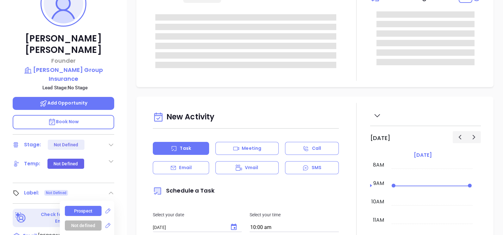
click at [87, 206] on div "Prospect" at bounding box center [83, 211] width 18 height 10
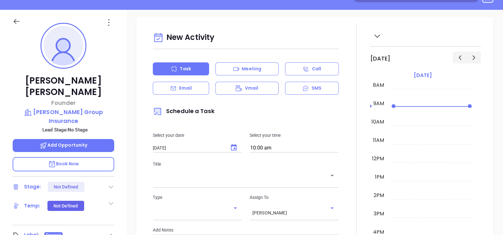
scroll to position [17, 0]
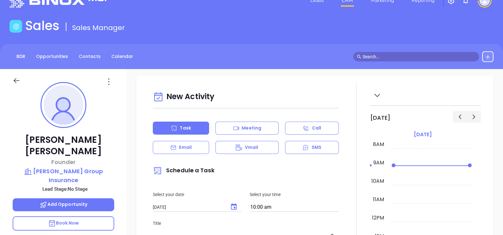
click at [107, 87] on div at bounding box center [63, 80] width 109 height 22
click at [108, 82] on icon at bounding box center [109, 82] width 10 height 10
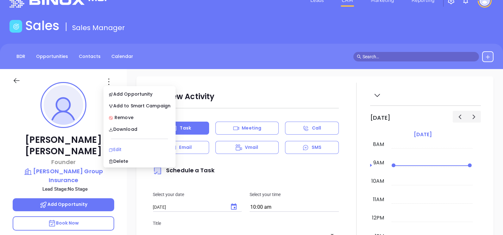
click at [122, 148] on div "Edit" at bounding box center [140, 149] width 62 height 7
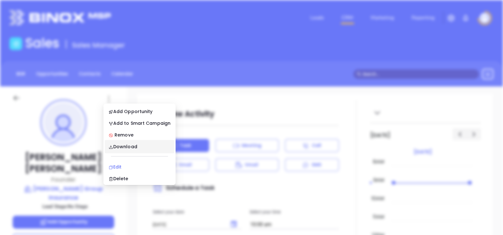
scroll to position [0, 0]
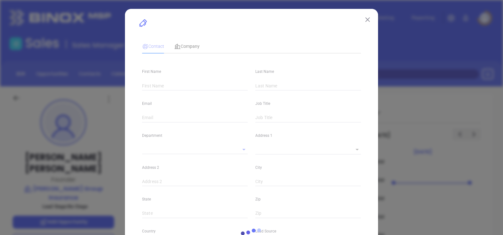
type input "Doug"
type input "Pyron"
type input "doug@pyrongroup.com"
type input "Founder"
type input "1"
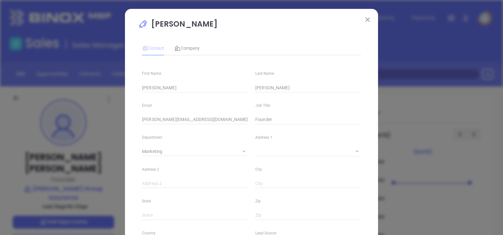
type input "Marketing"
type input "Website Reveal"
type input "undefined undefined"
click at [366, 14] on div "Doug Pyron loading Contact Company First Name Doug Last Name Pyron Email doug@p…" at bounding box center [251, 231] width 253 height 444
click at [366, 18] on img at bounding box center [368, 19] width 4 height 4
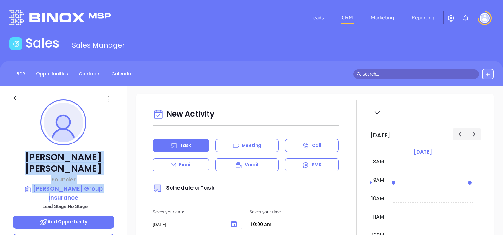
drag, startPoint x: 37, startPoint y: 153, endPoint x: 107, endPoint y: 180, distance: 75.3
click at [107, 180] on div "Doug Pyron Founder Pyron Group Insurance Lead Stage: No Stage Add Opportunity B…" at bounding box center [63, 233] width 127 height 294
copy div "Doug Pyron Founder Pyron Group Insurance"
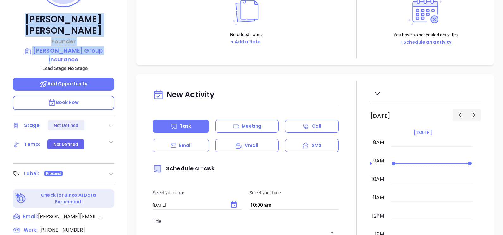
scroll to position [79, 0]
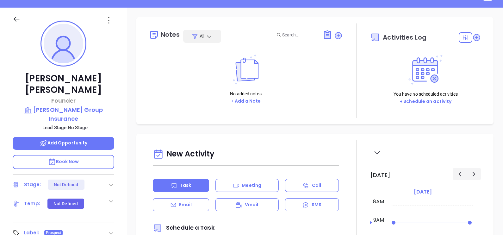
click at [106, 19] on icon at bounding box center [109, 20] width 10 height 10
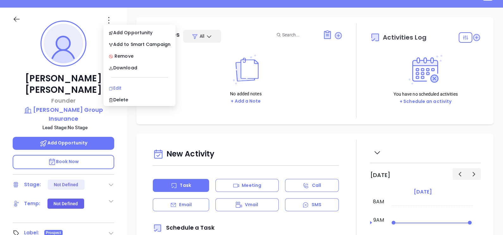
click at [123, 86] on div "Edit" at bounding box center [140, 88] width 62 height 7
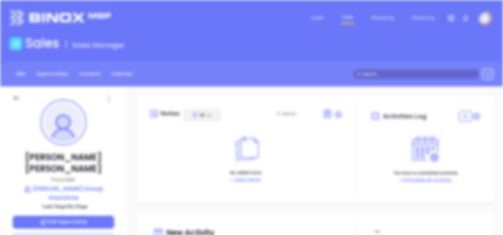
scroll to position [0, 0]
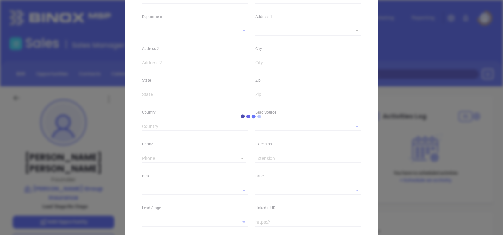
type input "Doug"
type input "Pyron"
type input "doug@pyrongroup.com"
type input "Founder"
type input "1"
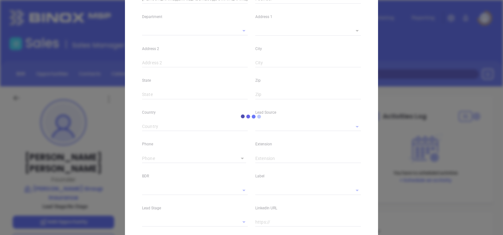
type input "Marketing"
type input "Website Reveal"
type input "undefined undefined"
type input "[PHONE_NUMBER]"
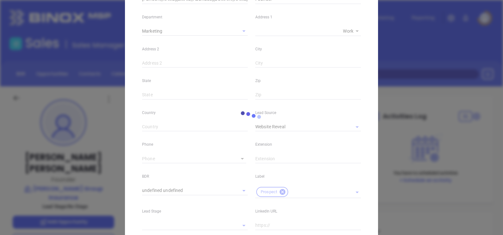
type input "1"
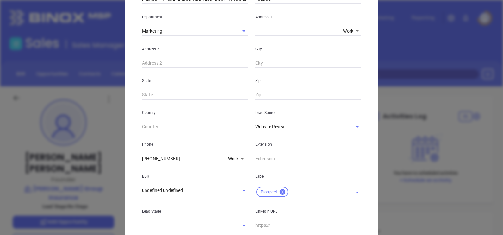
drag, startPoint x: 290, startPoint y: 126, endPoint x: 195, endPoint y: 153, distance: 99.1
click at [195, 153] on div "First Name Doug Last Name Pyron Email doug@pyrongroup.com Job Title Founder Dep…" at bounding box center [251, 117] width 219 height 354
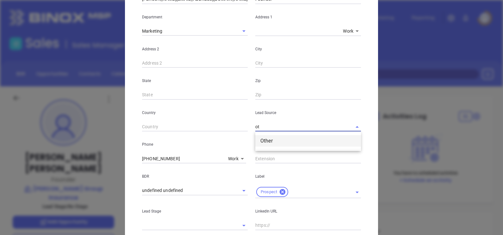
click at [272, 139] on li "Other" at bounding box center [309, 140] width 106 height 11
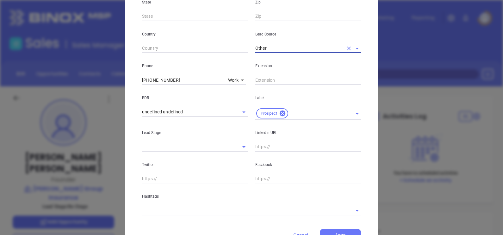
scroll to position [199, 0]
type input "Other"
click at [258, 146] on input "text" at bounding box center [309, 146] width 106 height 9
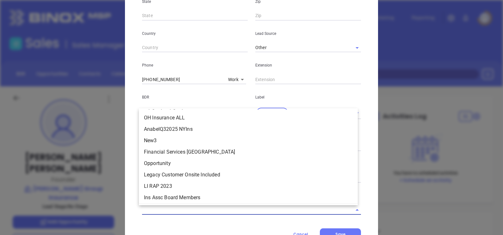
click at [198, 211] on input "text" at bounding box center [242, 209] width 201 height 9
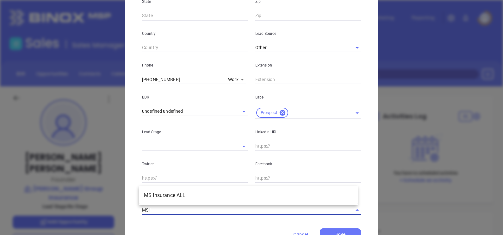
type input "MS in"
click at [193, 195] on li "MS Insurance ALL" at bounding box center [248, 195] width 219 height 11
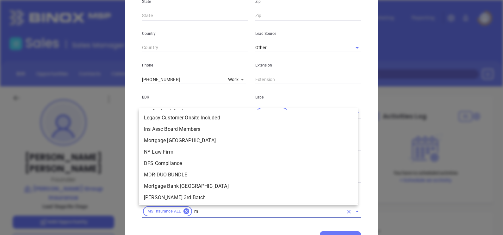
scroll to position [741, 0]
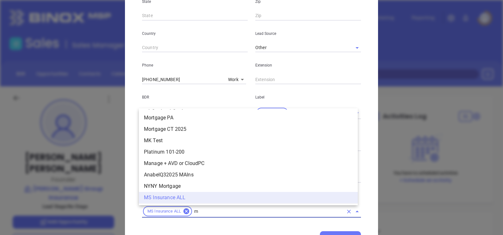
type input "ms"
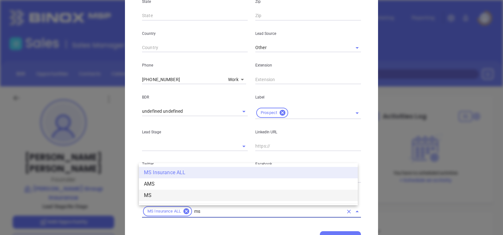
click at [166, 195] on li "MS" at bounding box center [248, 195] width 219 height 11
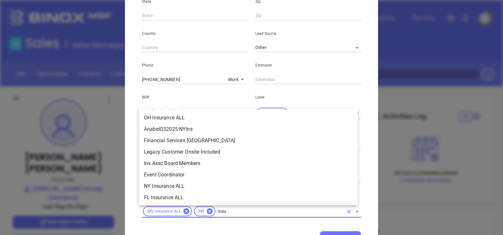
scroll to position [323, 0]
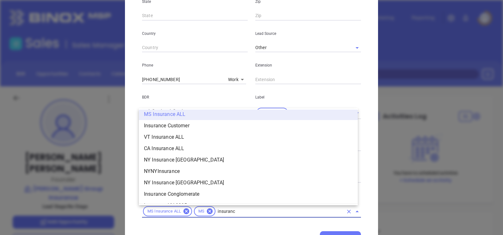
type input "insurance"
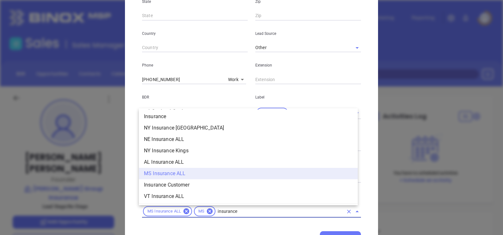
scroll to position [256, 0]
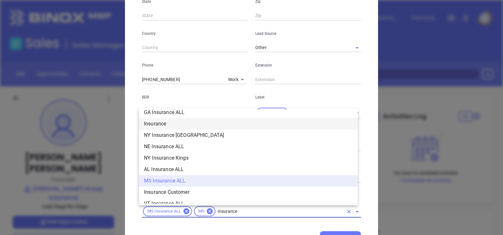
click at [170, 122] on li "Insurance" at bounding box center [248, 123] width 219 height 11
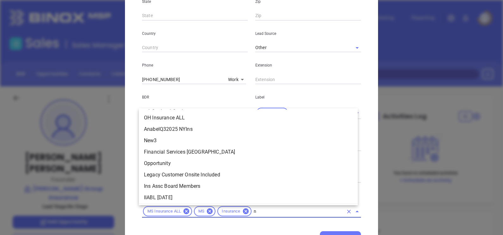
scroll to position [1607, 0]
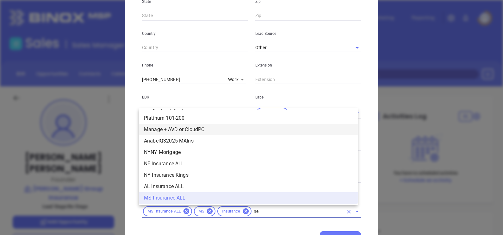
type input "new"
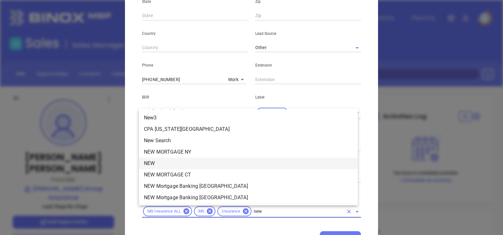
click at [152, 163] on li "NEW" at bounding box center [248, 163] width 219 height 11
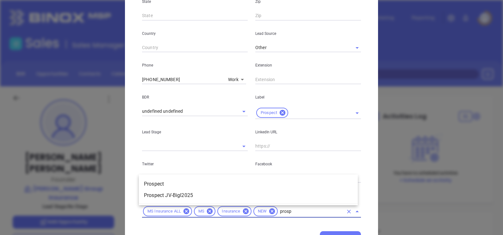
type input "prospe"
click at [163, 180] on li "Prospect" at bounding box center [248, 183] width 219 height 11
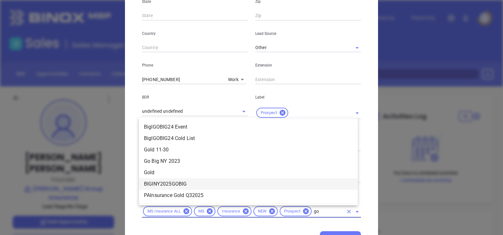
type input "gol"
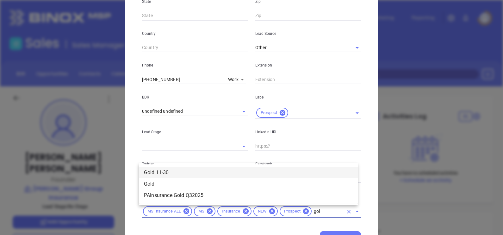
click at [163, 174] on li "Gold 11-30" at bounding box center [248, 172] width 219 height 11
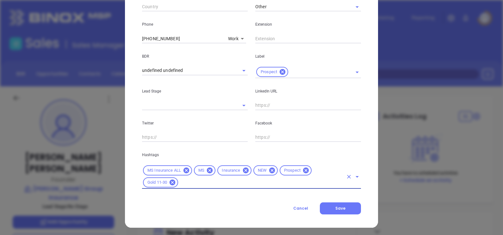
scroll to position [242, 0]
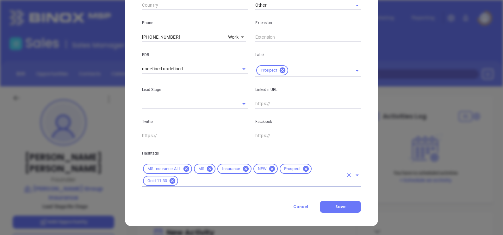
click at [337, 198] on div "Contact Company First Name Doug Last Name Pyron Email doug@pyrongroup.com Job T…" at bounding box center [251, 4] width 219 height 417
click at [332, 204] on button "Save" at bounding box center [340, 207] width 41 height 12
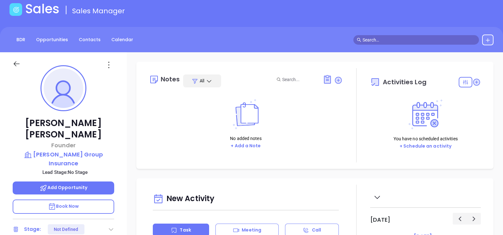
scroll to position [0, 0]
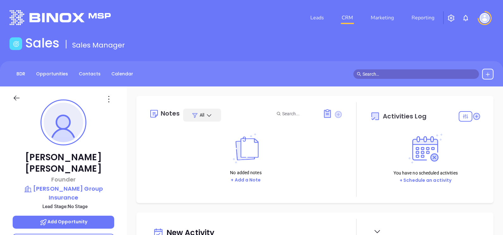
click at [335, 113] on icon at bounding box center [338, 114] width 7 height 7
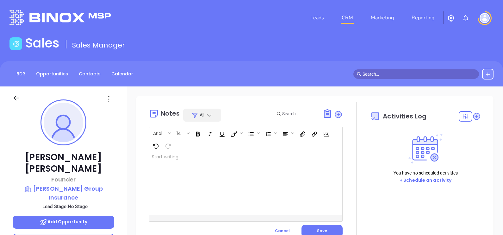
click at [220, 161] on div at bounding box center [239, 183] width 180 height 64
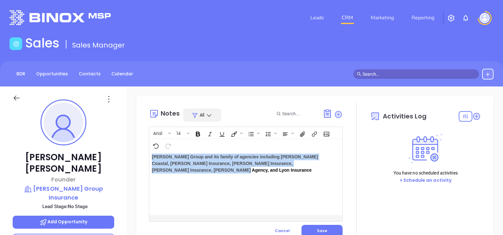
drag, startPoint x: 151, startPoint y: 155, endPoint x: 236, endPoint y: 180, distance: 88.2
click at [236, 180] on div "Pyron Group and its family of agencies including Pyron Coastal, McAlpin Insuran…" at bounding box center [239, 183] width 180 height 64
click at [199, 132] on icon "Bold" at bounding box center [197, 134] width 3 height 4
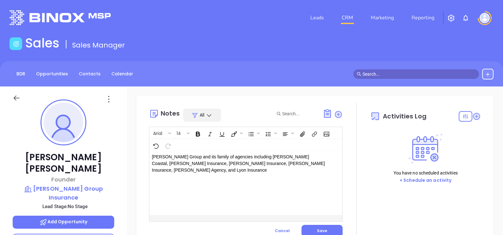
click at [186, 168] on p "Pyron Group and its family of agencies including Pyron Coastal, McAlpin Insuran…" at bounding box center [239, 164] width 174 height 20
click at [217, 174] on p "Pyron Group and its family of agencies including Pyron Coastal, McAlpin Insuran…" at bounding box center [239, 170] width 174 height 33
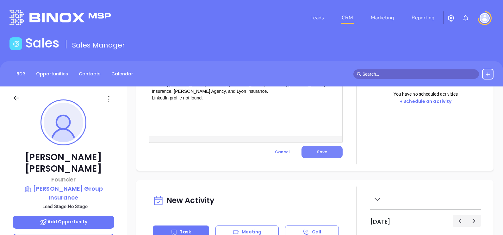
click at [309, 152] on button "Save" at bounding box center [322, 152] width 41 height 12
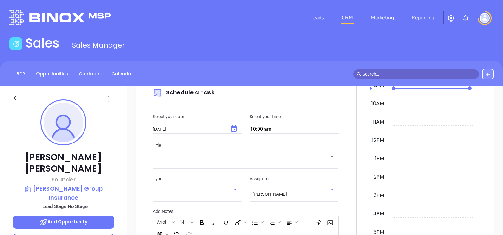
scroll to position [198, 0]
